Goal: Communication & Community: Answer question/provide support

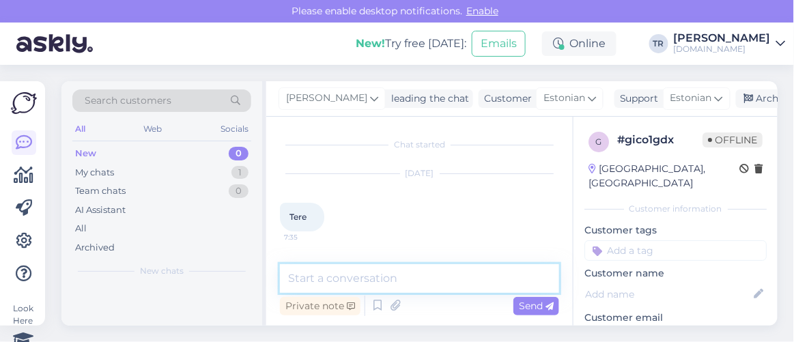
scroll to position [336, 0]
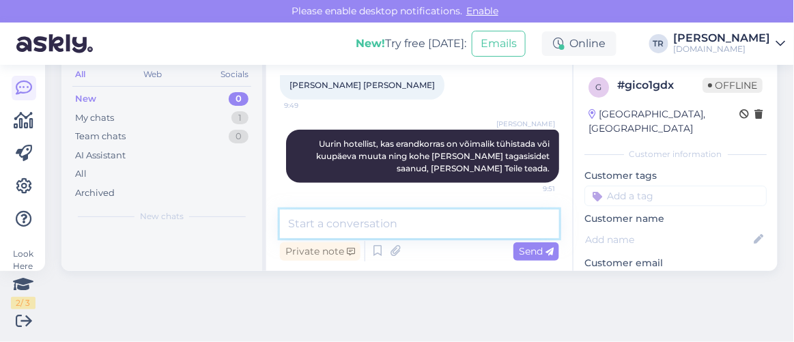
click at [439, 222] on textarea at bounding box center [419, 223] width 279 height 29
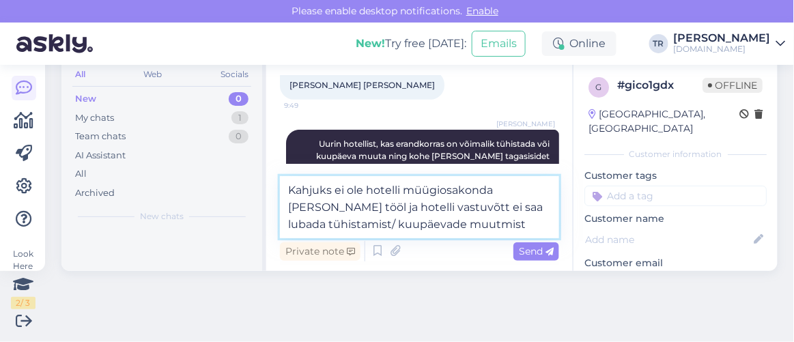
type textarea "Kahjuks ei ole hotelli müügiosakonda täna tööl ja hotelli vastuvõtt ei saa luba…"
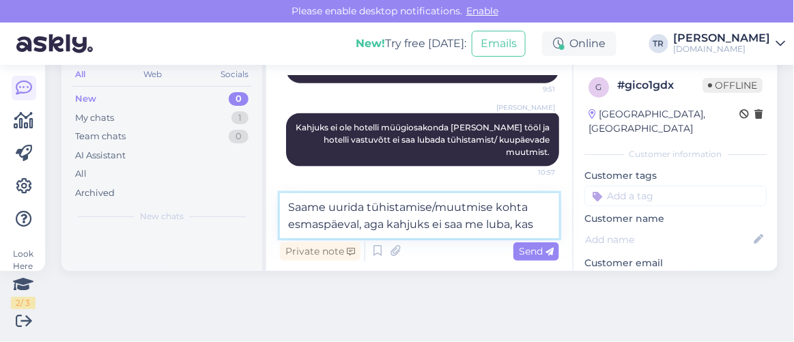
scroll to position [453, 0]
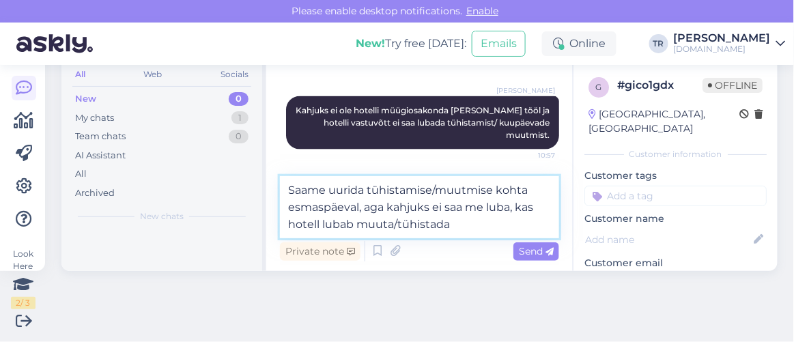
type textarea "Saame uurida tühistamise/muutmise kohta esmaspäeval, aga kahjuks ei saa me luba…"
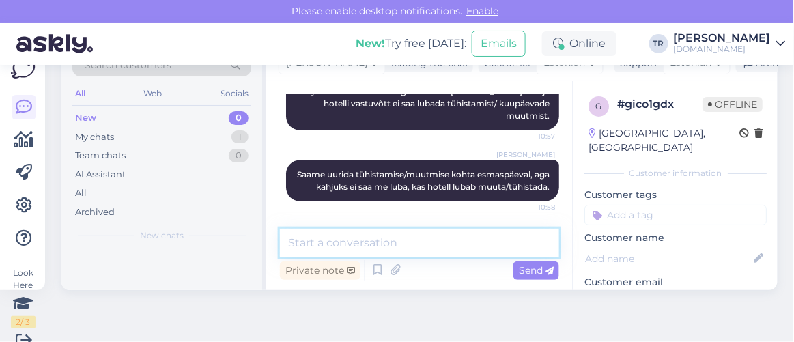
scroll to position [54, 0]
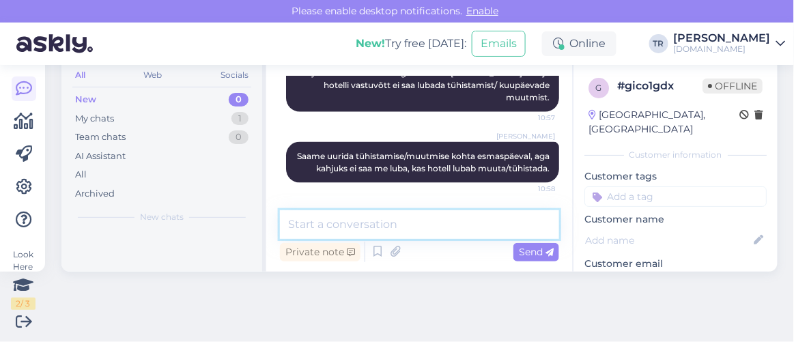
click at [450, 220] on textarea at bounding box center [419, 224] width 279 height 29
click at [430, 220] on textarea at bounding box center [419, 224] width 279 height 29
type textarea "K"
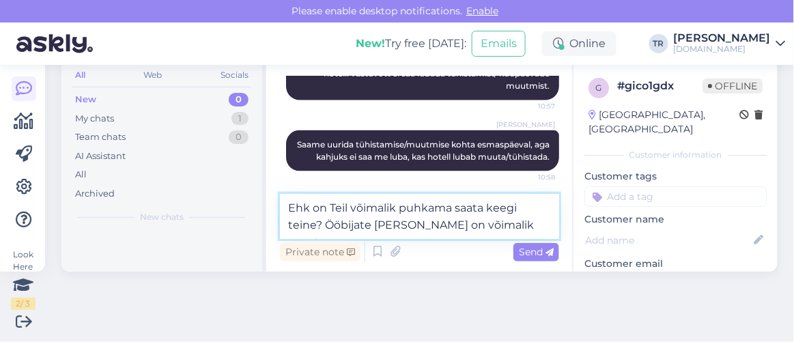
type textarea "Ehk on Teil võimalik puhkama saata keegi teine? Ööbijate nimesid on võimalik mu…"
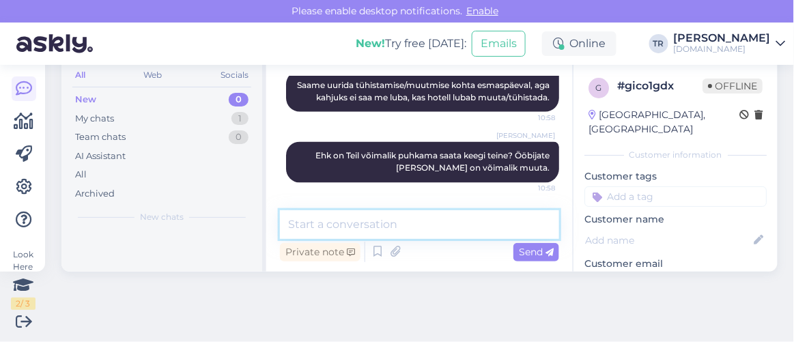
click at [432, 231] on textarea at bounding box center [419, 224] width 279 height 29
click at [411, 219] on textarea at bounding box center [419, 224] width 279 height 29
type textarea "J"
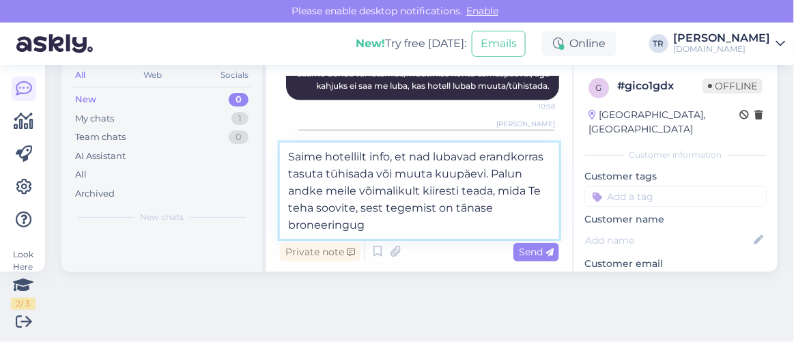
type textarea "Saime hotellilt info, et nad lubavad erandkorras tasuta tühisada või muuta kuup…"
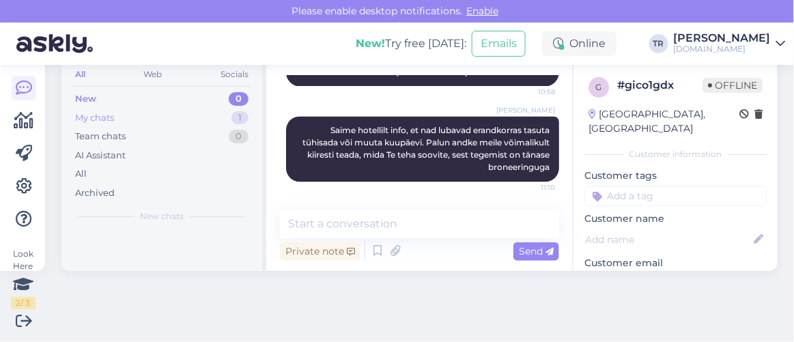
click at [157, 111] on div "My chats 1" at bounding box center [161, 117] width 179 height 19
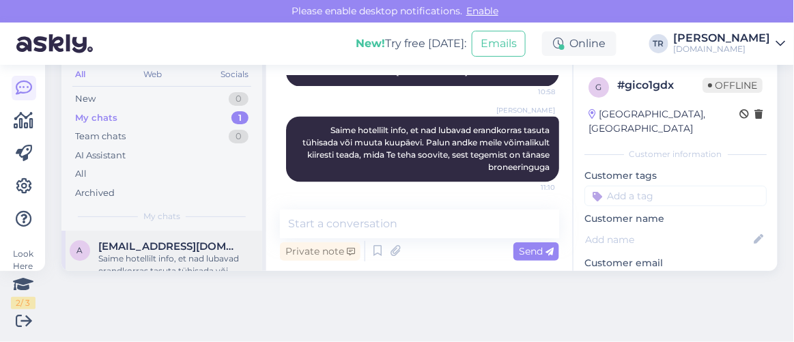
click at [201, 257] on div "Saime hotellilt info, et nad lubavad erandkorras tasuta tühisada või muuta kuup…" at bounding box center [176, 264] width 156 height 25
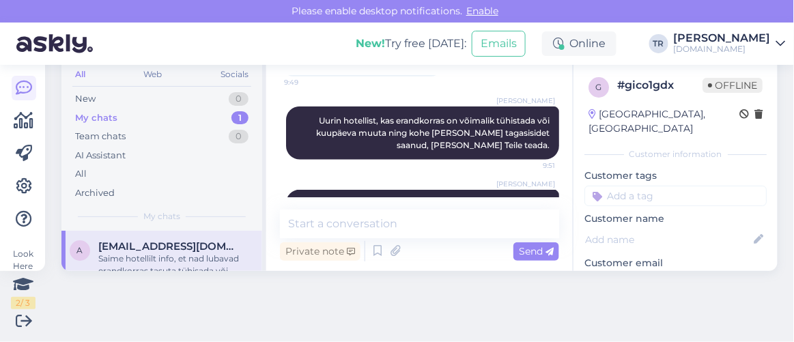
scroll to position [235, 0]
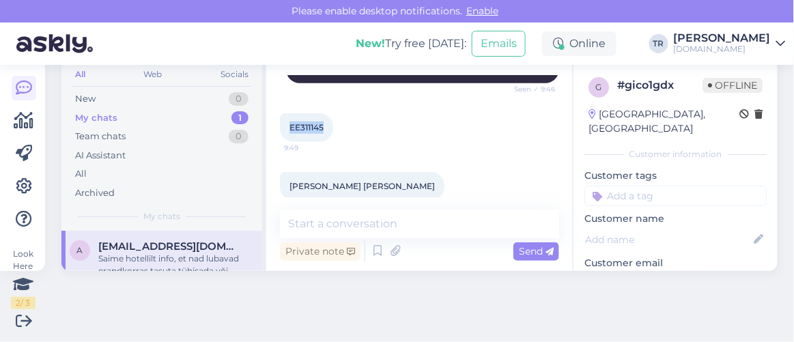
drag, startPoint x: 323, startPoint y: 126, endPoint x: 269, endPoint y: 128, distance: 54.6
click at [269, 128] on div "Chat started Sep 6 2025 Tere 7:35 Kas broneeringu kuupäeva saaks muuta või tühi…" at bounding box center [419, 166] width 306 height 209
copy span "EE311145"
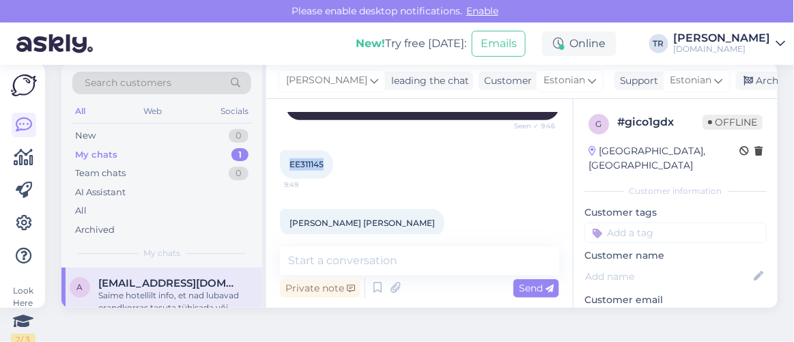
scroll to position [0, 0]
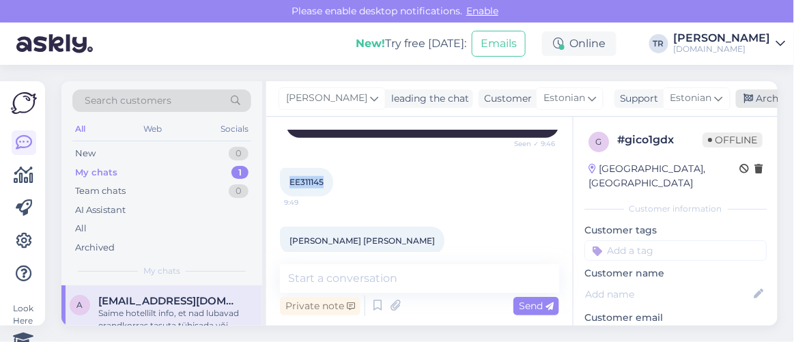
click at [750, 95] on div "Archive chat" at bounding box center [779, 98] width 86 height 18
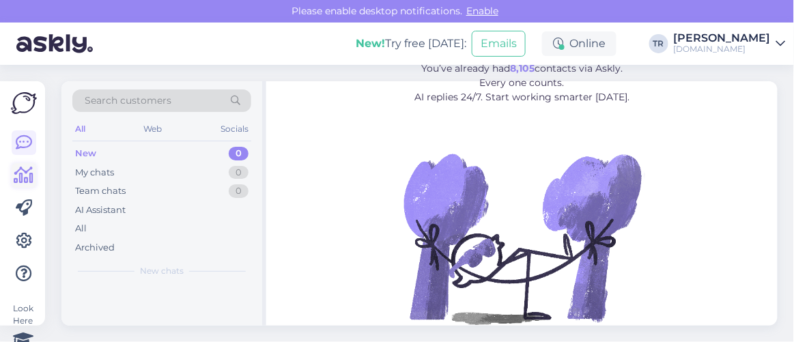
click at [27, 179] on icon at bounding box center [24, 175] width 20 height 16
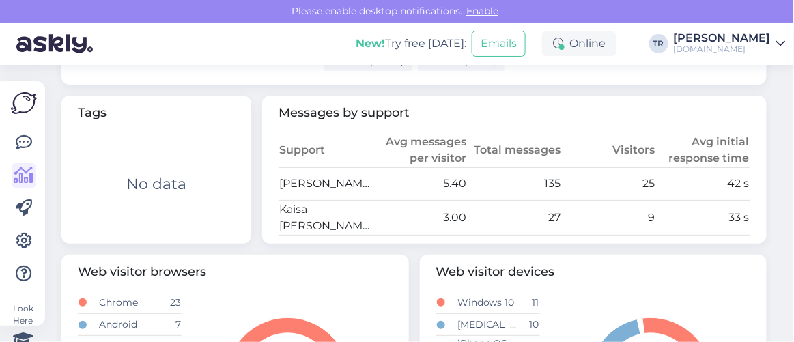
scroll to position [744, 0]
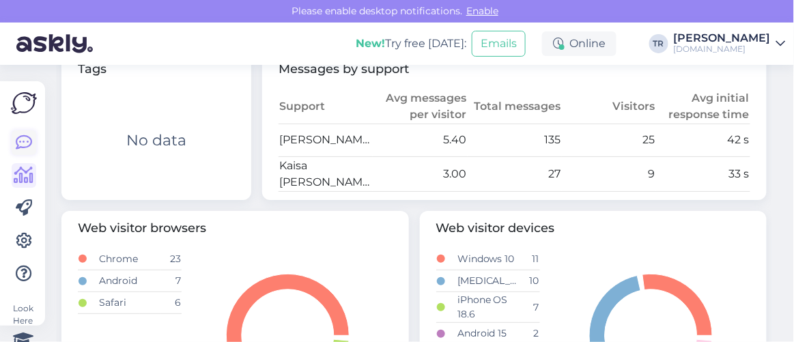
click at [20, 143] on icon at bounding box center [24, 142] width 16 height 16
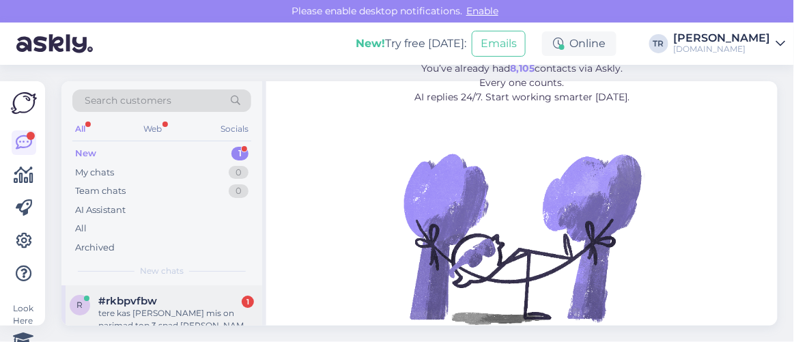
click at [148, 309] on div "tere kas te teate mis on parimad top 3 spad kui teate siis palun andke need mei…" at bounding box center [176, 319] width 156 height 25
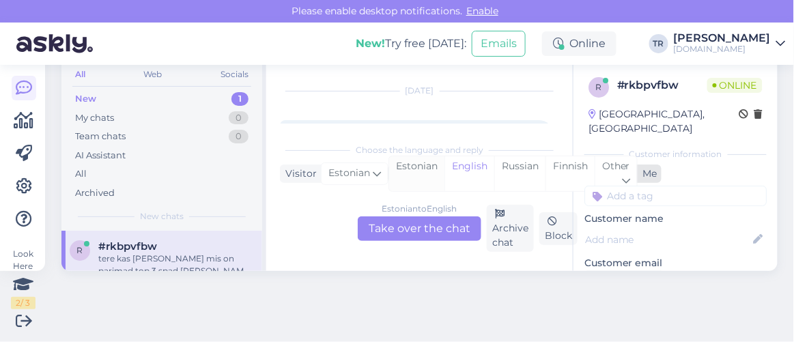
click at [427, 168] on div "Estonian" at bounding box center [416, 173] width 55 height 35
click at [429, 224] on div "Estonian to Estonian Take over the chat" at bounding box center [420, 228] width 124 height 25
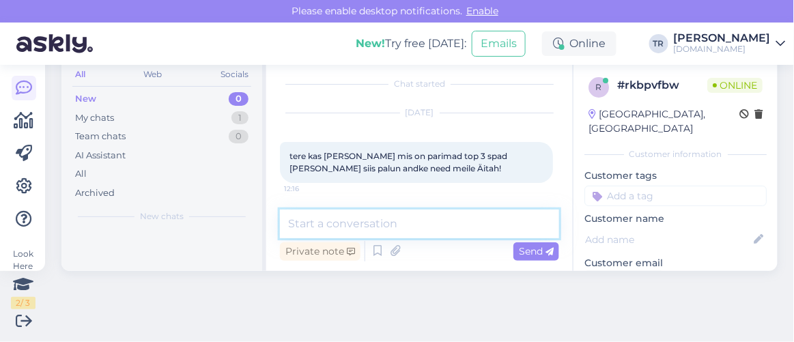
click at [380, 220] on textarea at bounding box center [419, 223] width 279 height 29
type textarea "Tere"
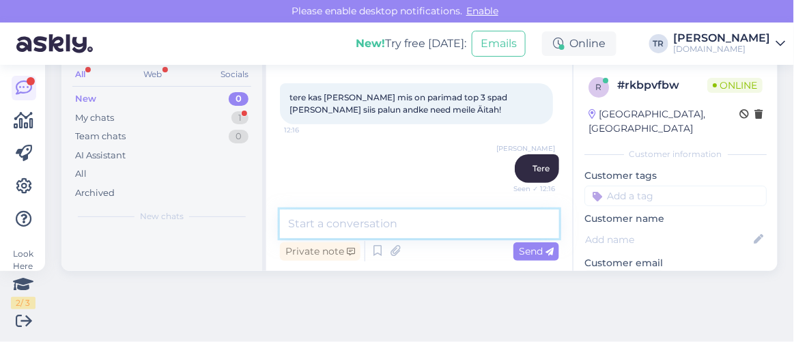
scroll to position [124, 0]
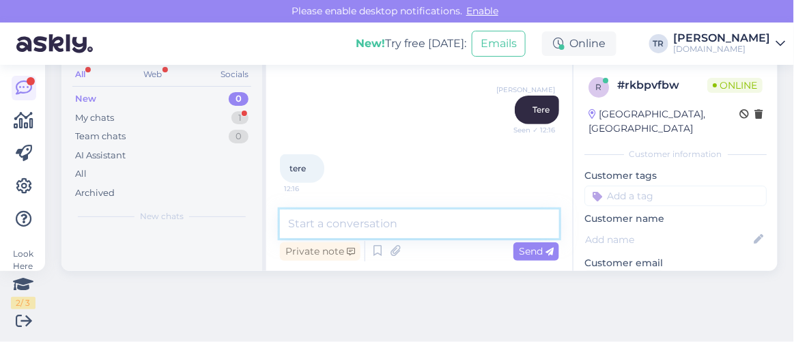
click at [364, 212] on textarea at bounding box center [419, 223] width 279 height 29
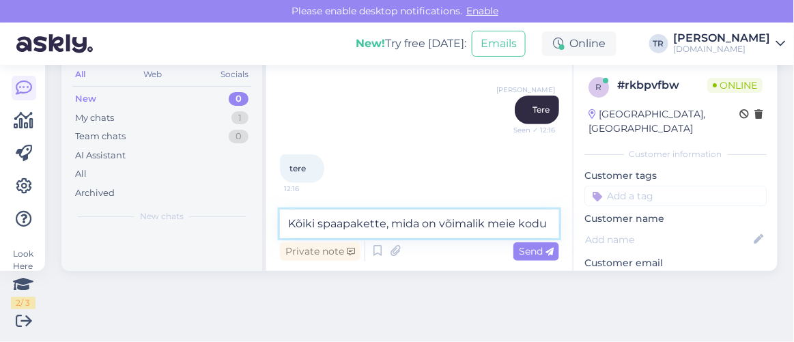
scroll to position [139, 0]
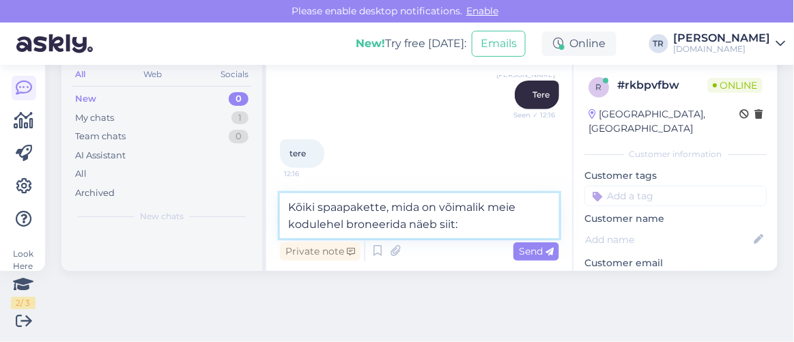
paste textarea "https://hookusbookus.com/et/paketid;dateArrival=2025-09-06;dateDeparture=2025-0…"
type textarea "Kõiki spaapakette, mida on võimalik meie kodulehel broneerida näeb siit: https:…"
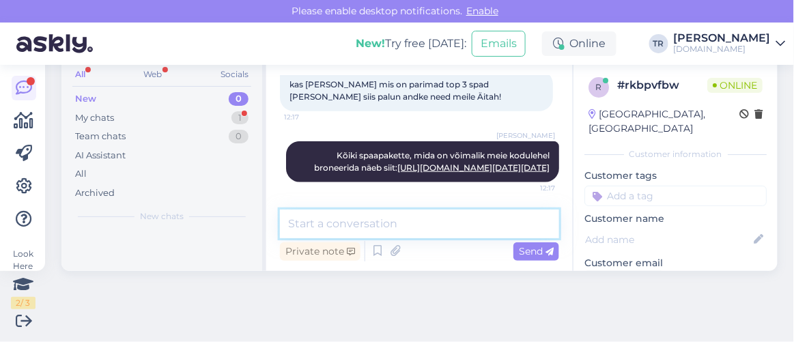
scroll to position [388, 0]
click at [431, 227] on textarea at bounding box center [419, 223] width 279 height 29
type textarea "Paketid on järjestatud populaarsuse alusel"
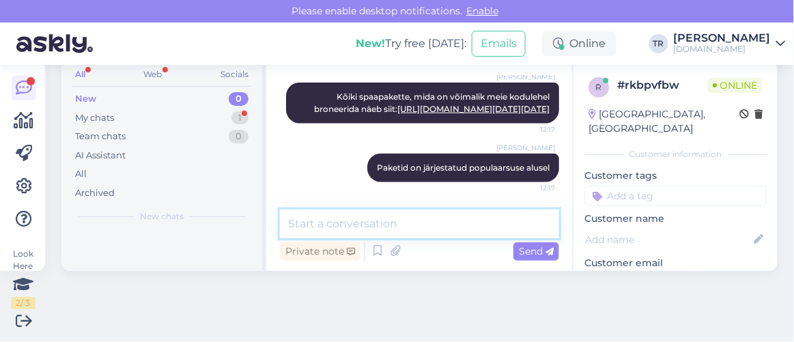
scroll to position [447, 0]
click at [377, 228] on textarea at bounding box center [419, 223] width 279 height 29
type textarea "Kas saan veel abiks olla?"
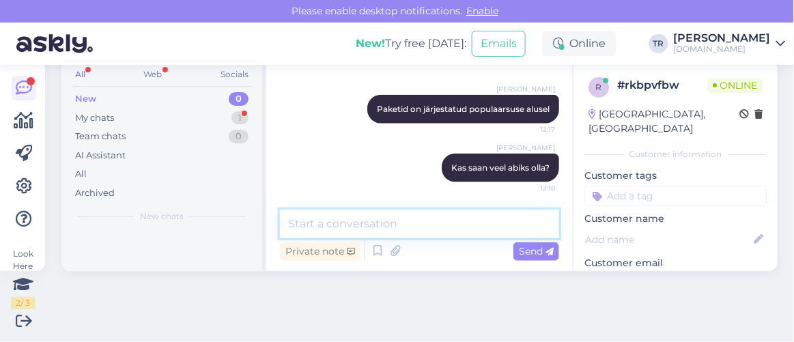
scroll to position [506, 0]
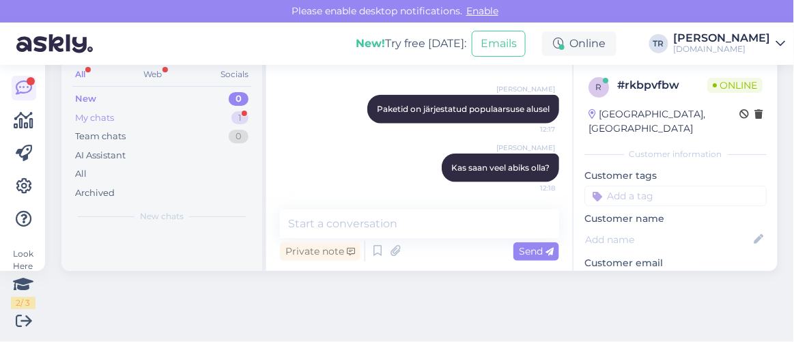
click at [106, 118] on div "My chats" at bounding box center [94, 118] width 39 height 14
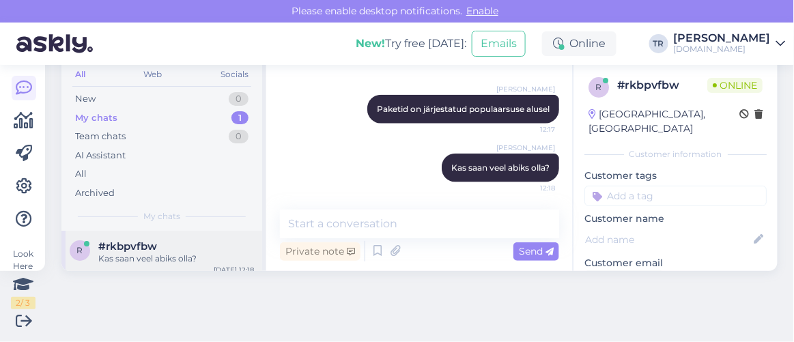
click at [171, 262] on div "Kas saan veel abiks olla?" at bounding box center [176, 258] width 156 height 12
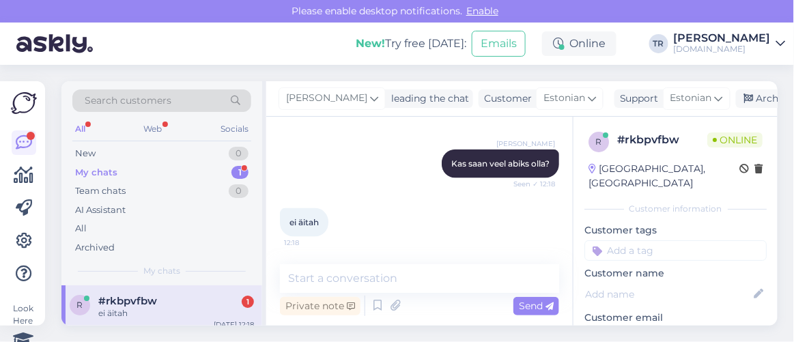
scroll to position [55, 0]
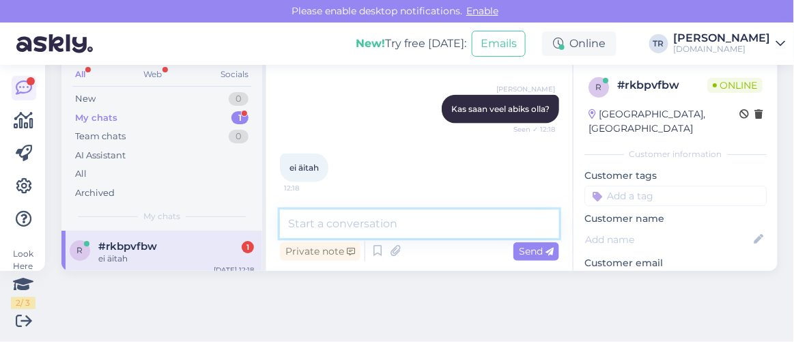
click at [363, 218] on textarea at bounding box center [419, 223] width 279 height 29
type textarea "Palun"
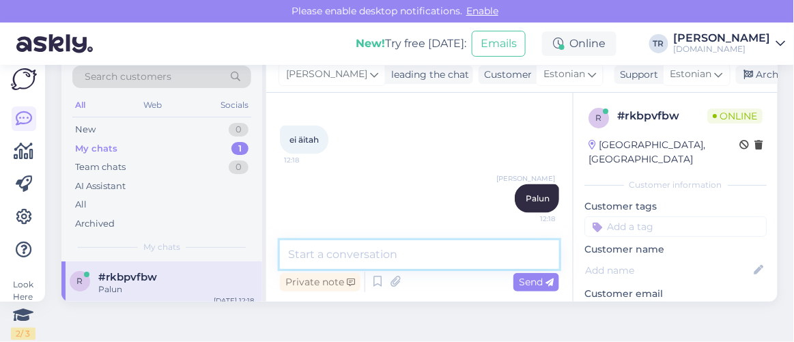
scroll to position [0, 0]
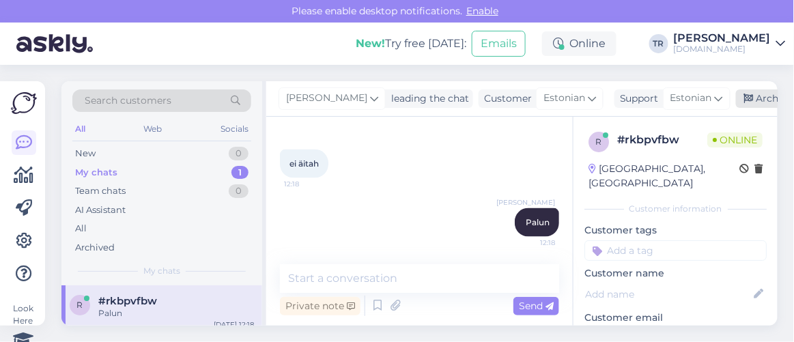
click at [736, 102] on div "Archive chat" at bounding box center [779, 98] width 86 height 18
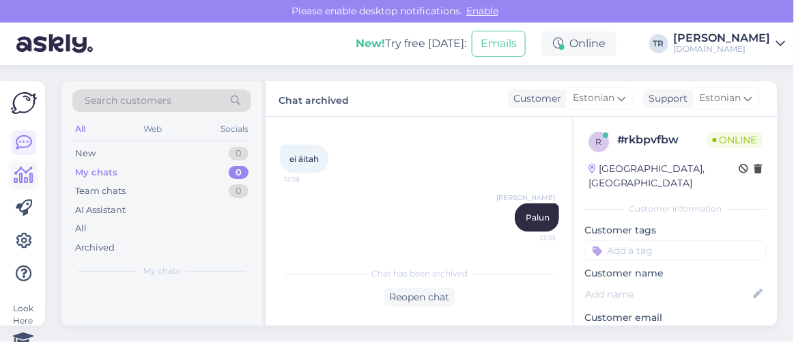
click at [27, 167] on icon at bounding box center [24, 175] width 20 height 16
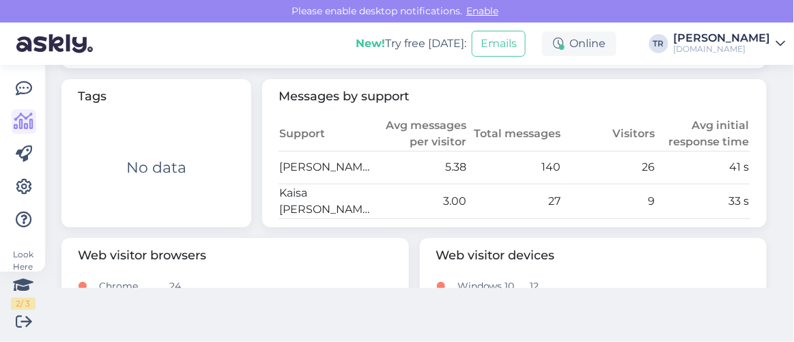
scroll to position [682, 0]
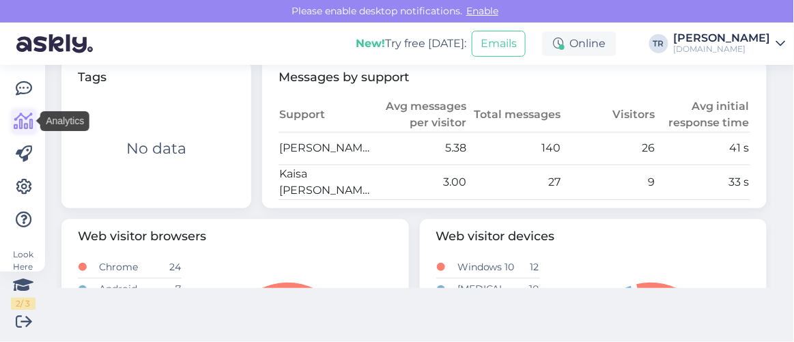
click at [22, 119] on icon at bounding box center [24, 121] width 20 height 16
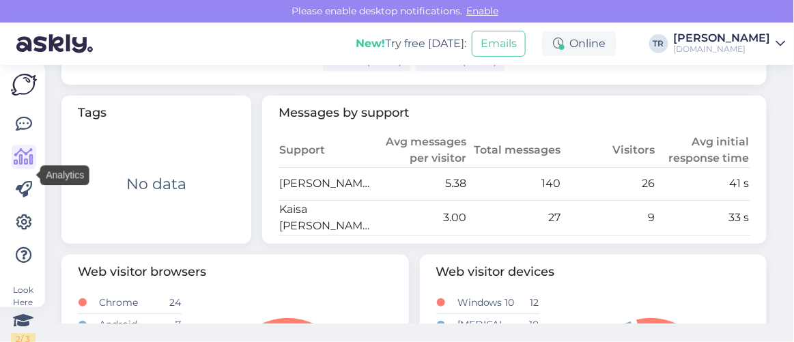
scroll to position [0, 0]
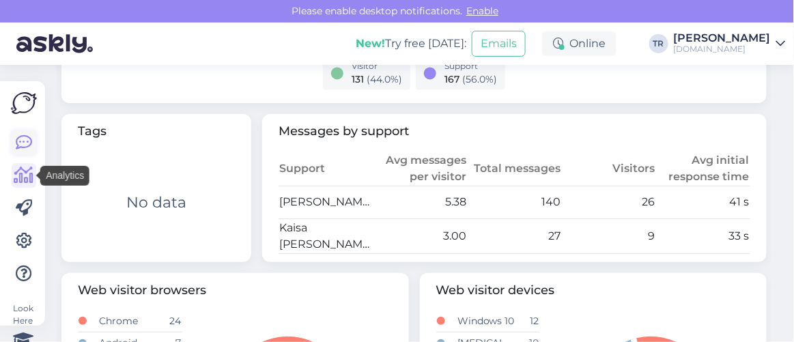
click at [26, 138] on icon at bounding box center [24, 142] width 16 height 16
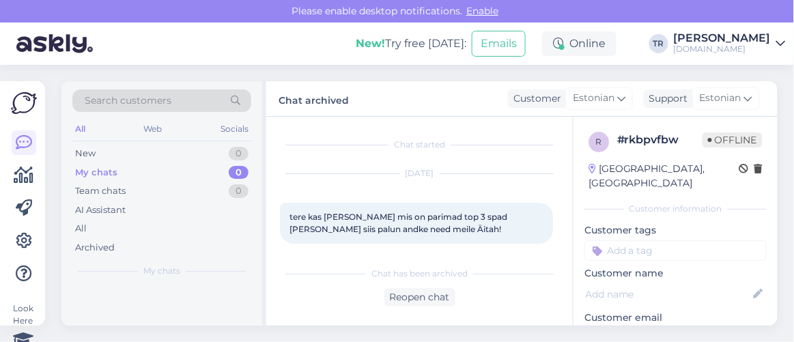
scroll to position [568, 0]
